Goal: Navigation & Orientation: Find specific page/section

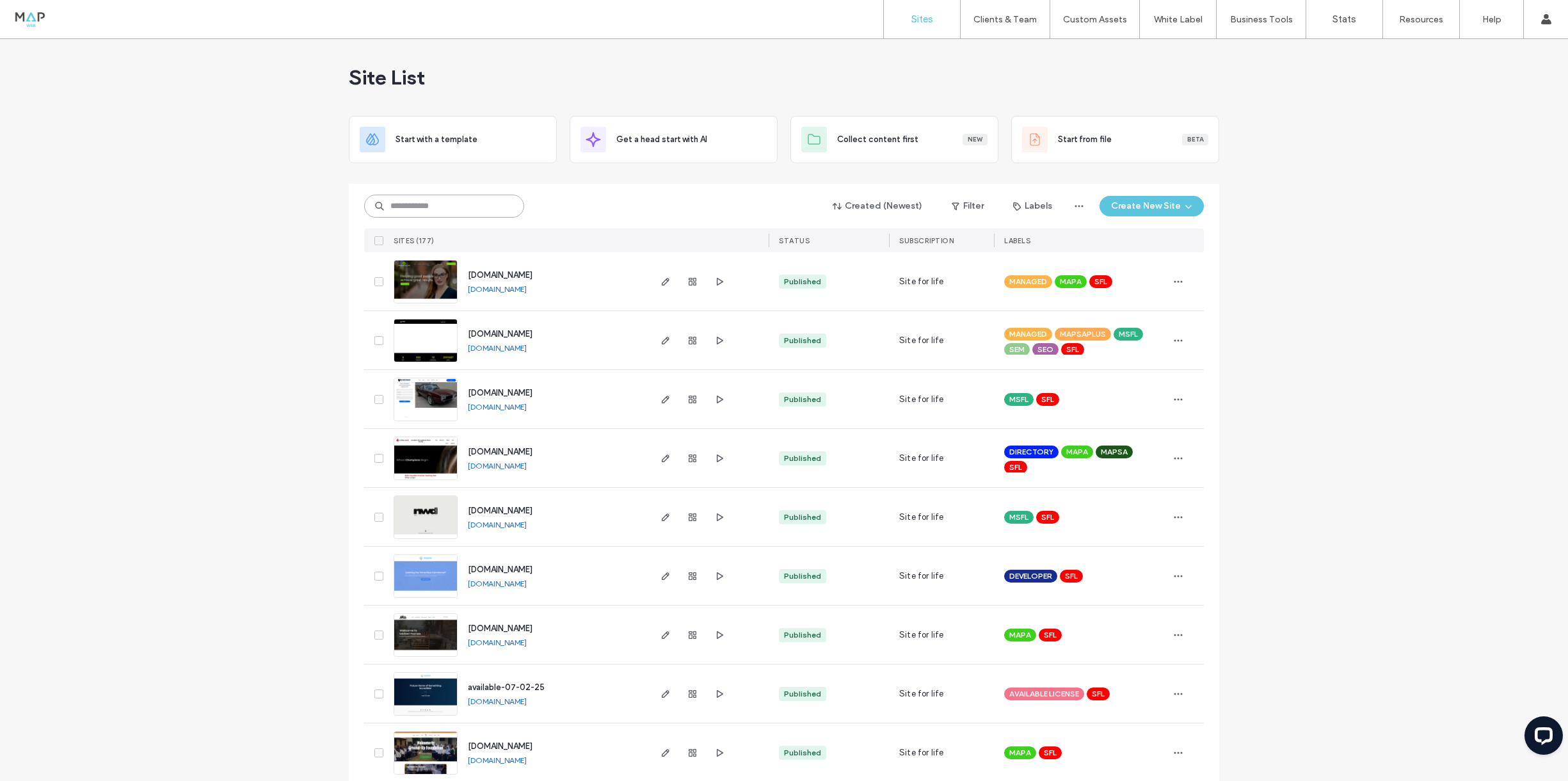
click at [480, 204] on input at bounding box center [444, 205] width 160 height 23
type input "***"
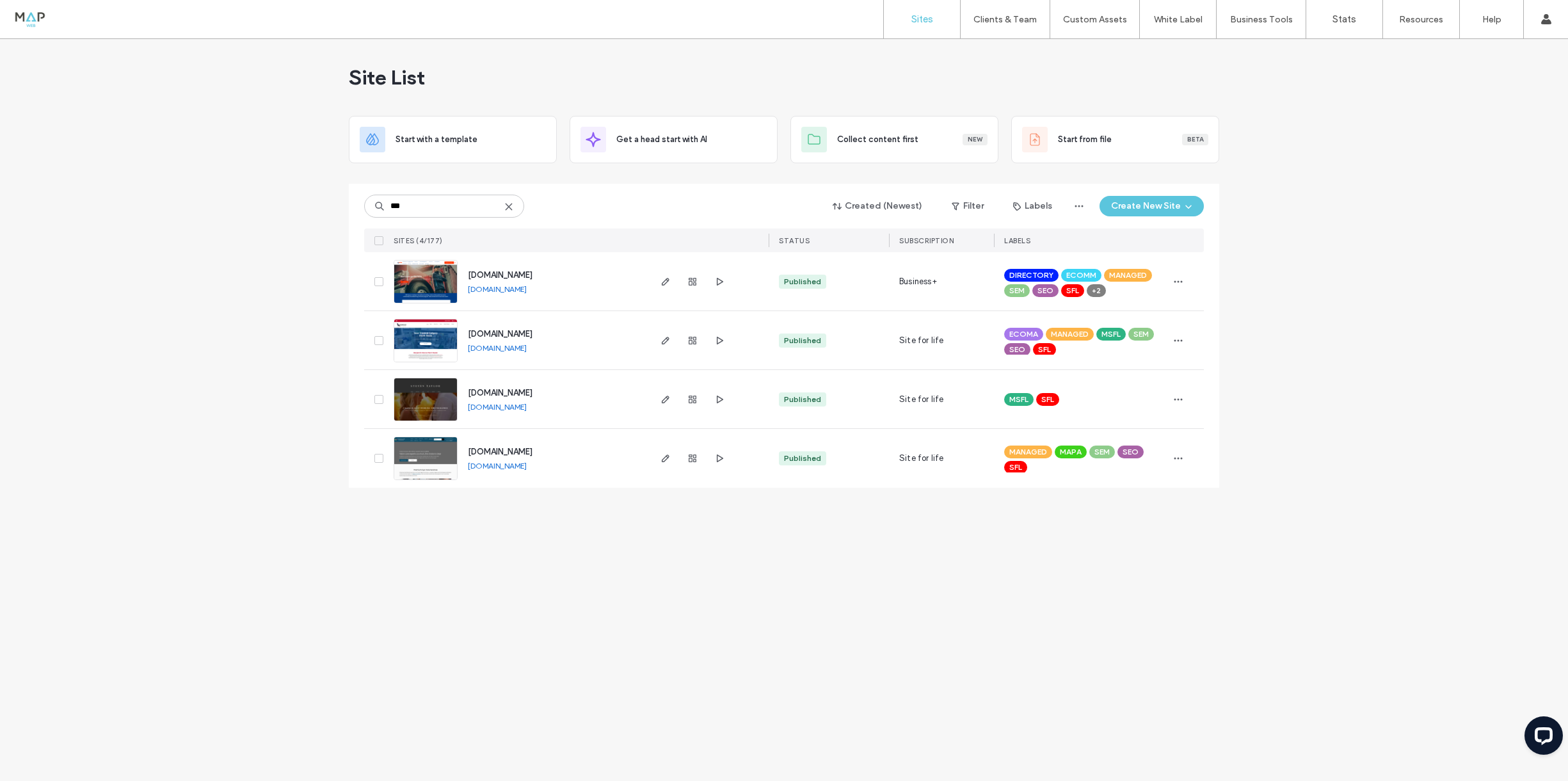
click at [426, 286] on img at bounding box center [425, 304] width 63 height 87
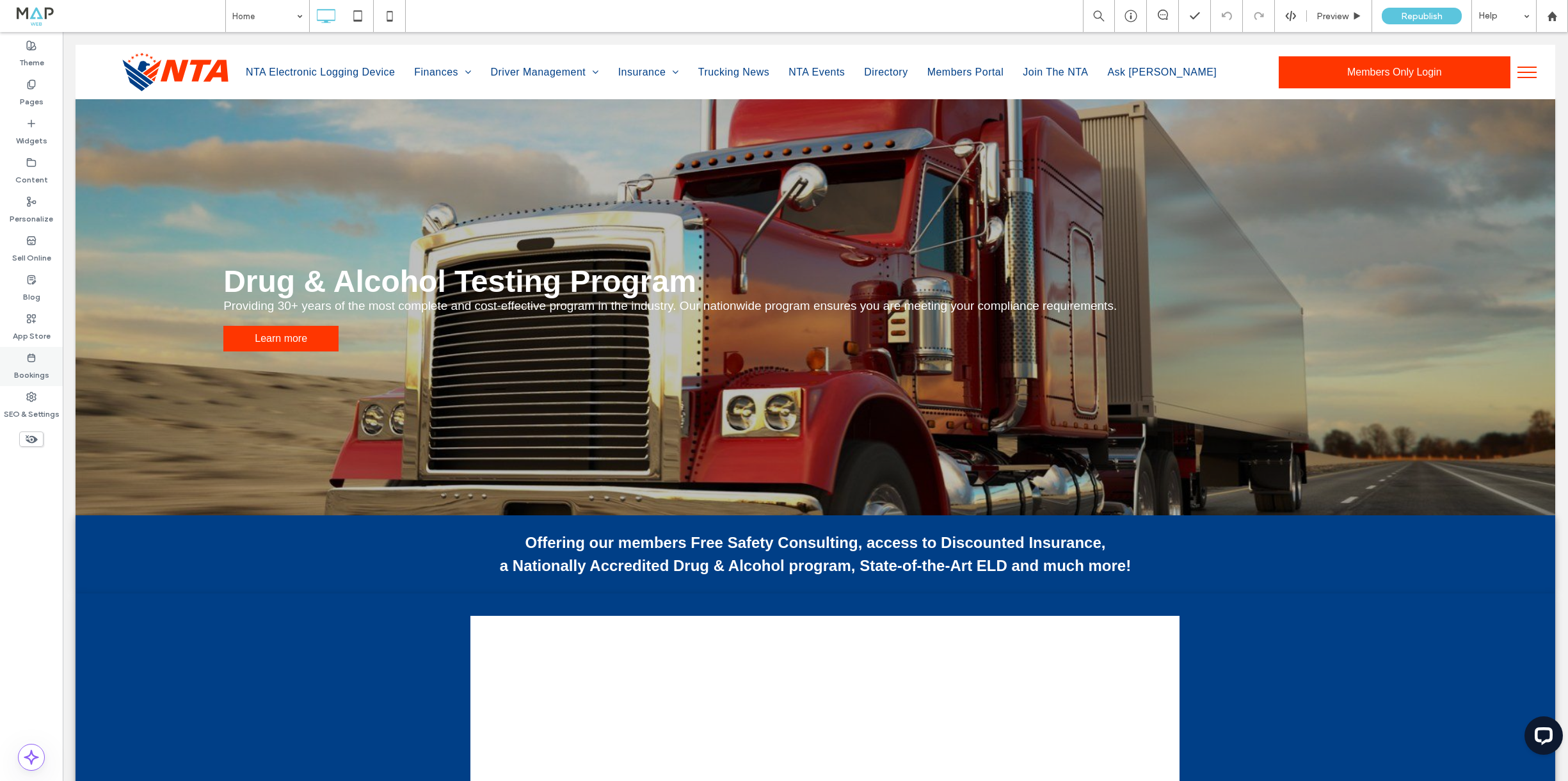
click at [23, 385] on div "Bookings" at bounding box center [31, 367] width 63 height 39
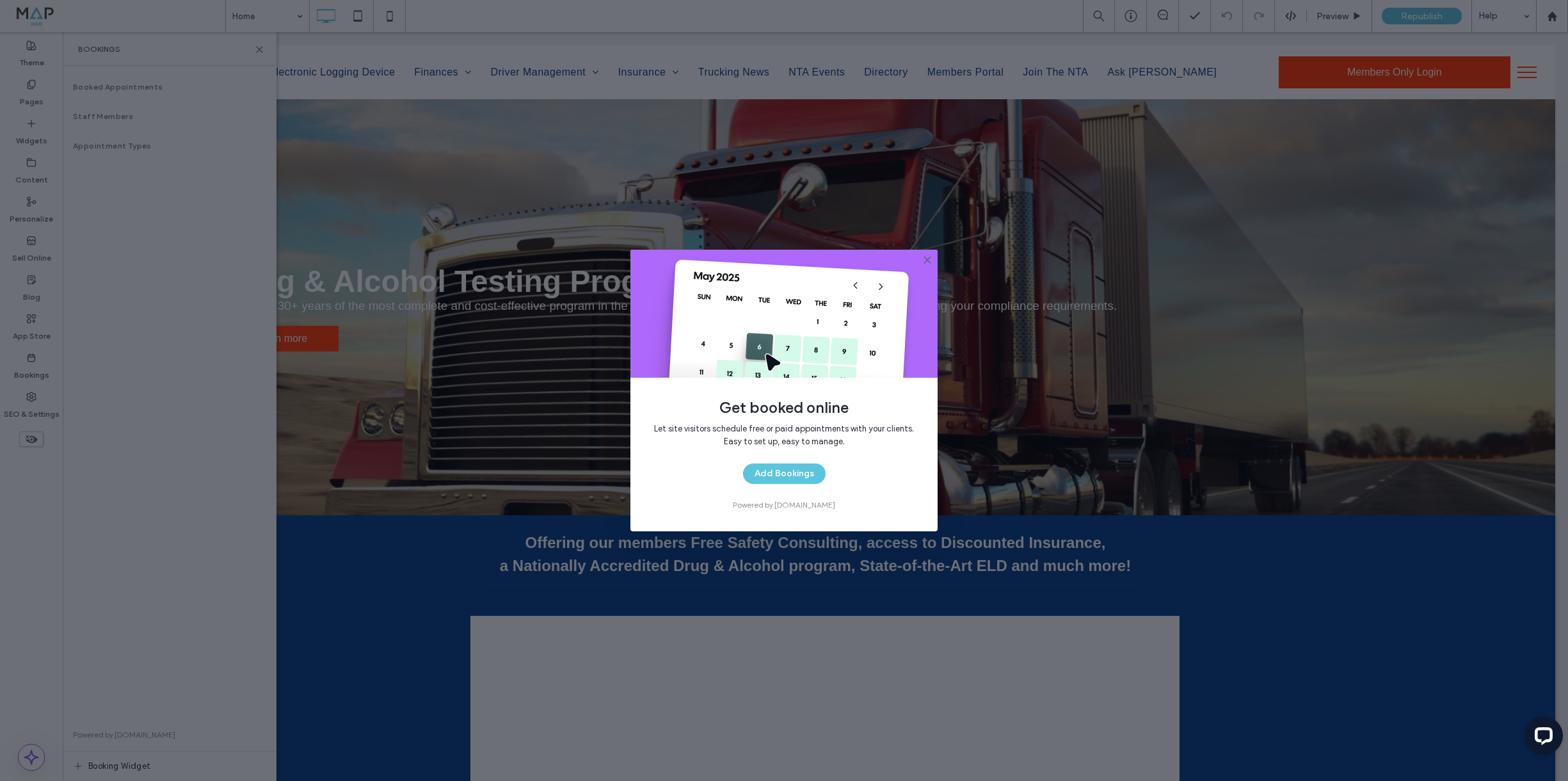
click at [927, 256] on icon at bounding box center [927, 260] width 10 height 10
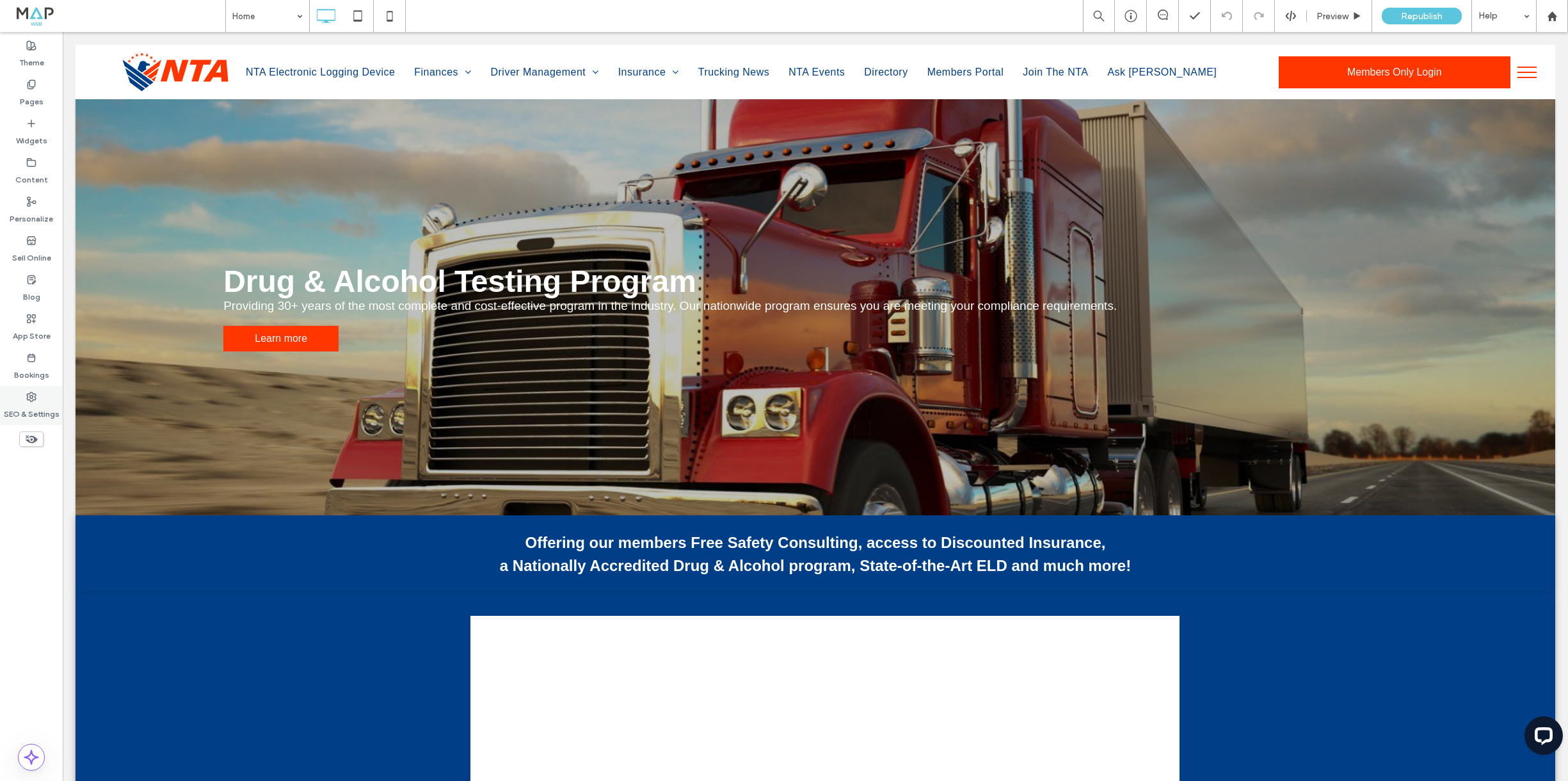
click at [43, 413] on label "SEO & Settings" at bounding box center [31, 411] width 56 height 18
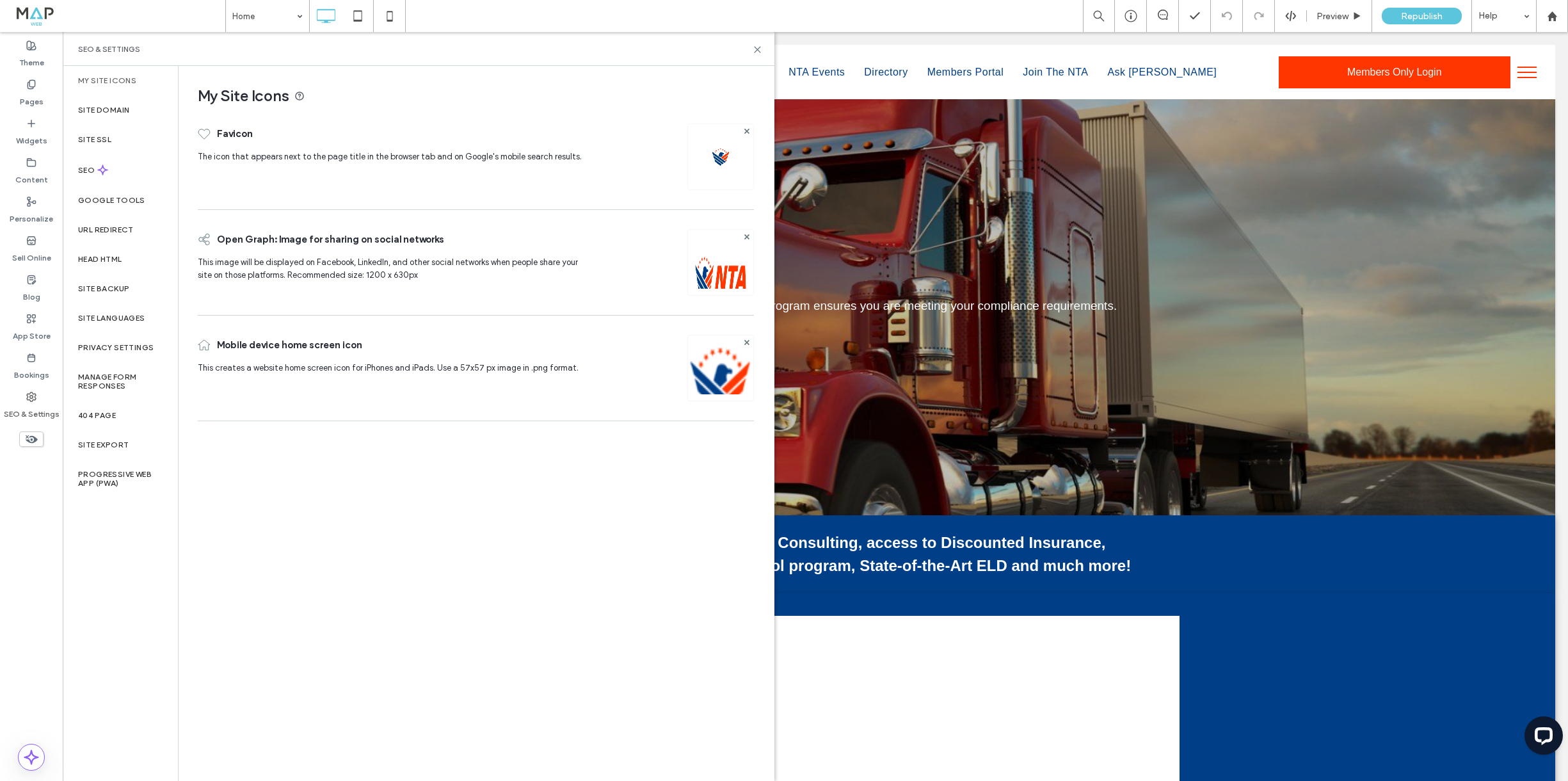
drag, startPoint x: 25, startPoint y: 90, endPoint x: 256, endPoint y: 448, distance: 426.1
click at [25, 90] on label "Pages" at bounding box center [31, 98] width 24 height 18
